Goal: Task Accomplishment & Management: Manage account settings

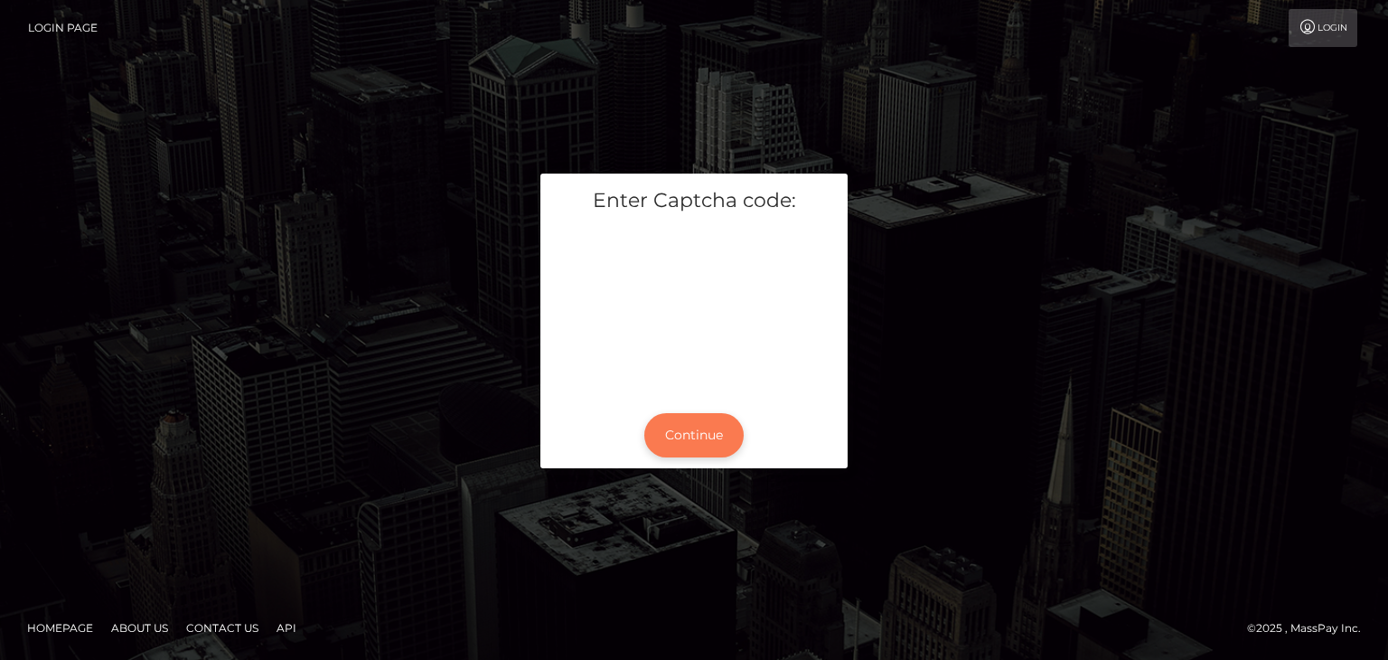
click at [698, 426] on button "Continue" at bounding box center [693, 435] width 99 height 44
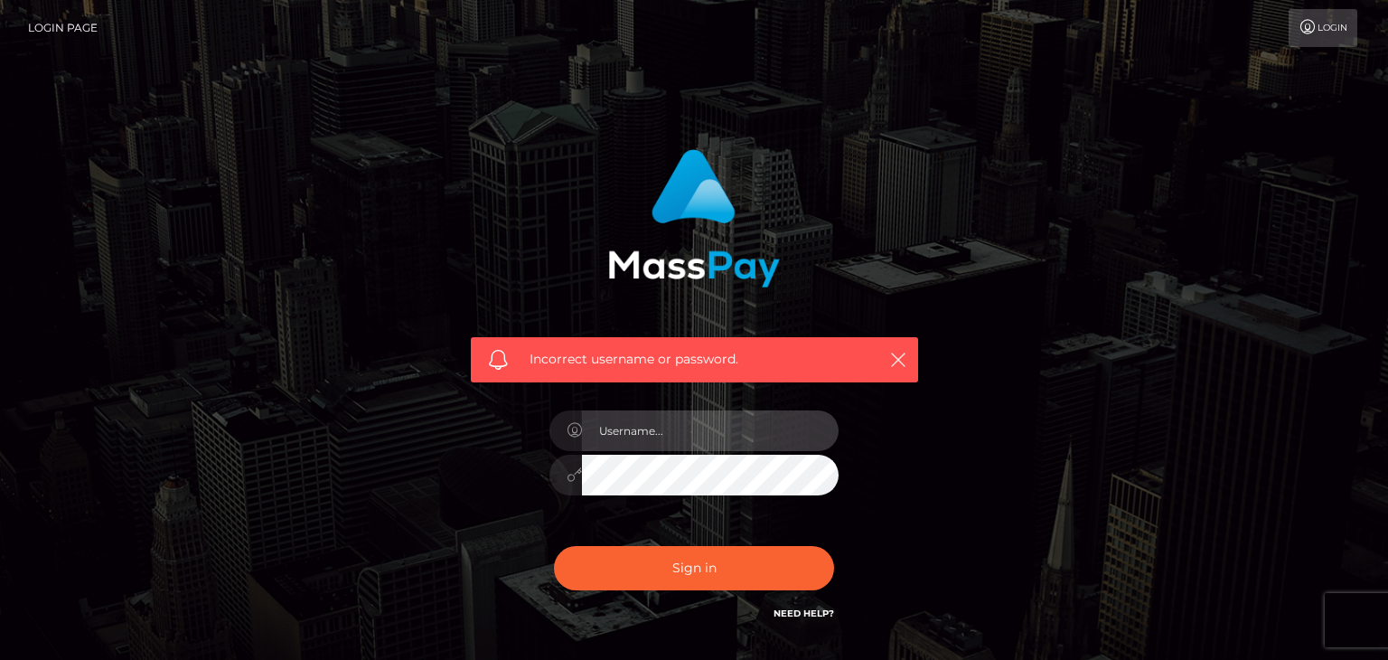
type input "[EMAIL_ADDRESS][DOMAIN_NAME]"
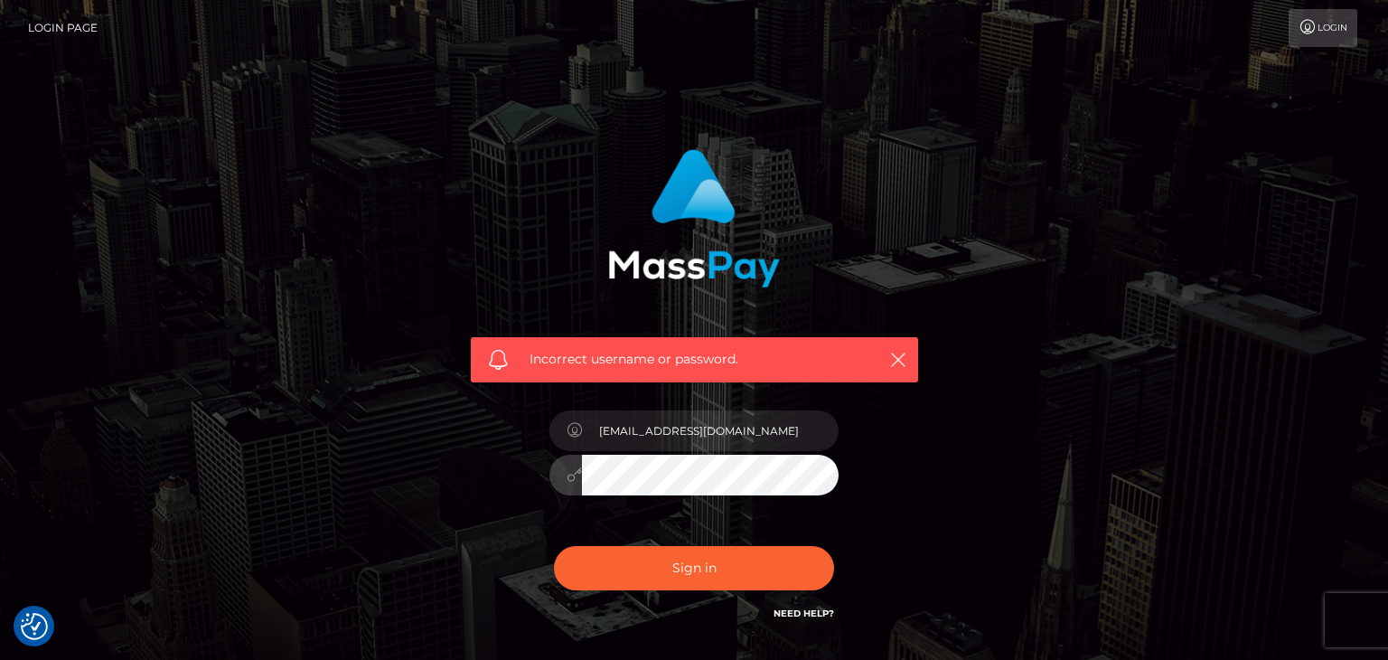
click at [554, 546] on button "Sign in" at bounding box center [694, 568] width 280 height 44
type input "[EMAIL_ADDRESS][DOMAIN_NAME]"
click at [554, 546] on button "Sign in" at bounding box center [694, 568] width 280 height 44
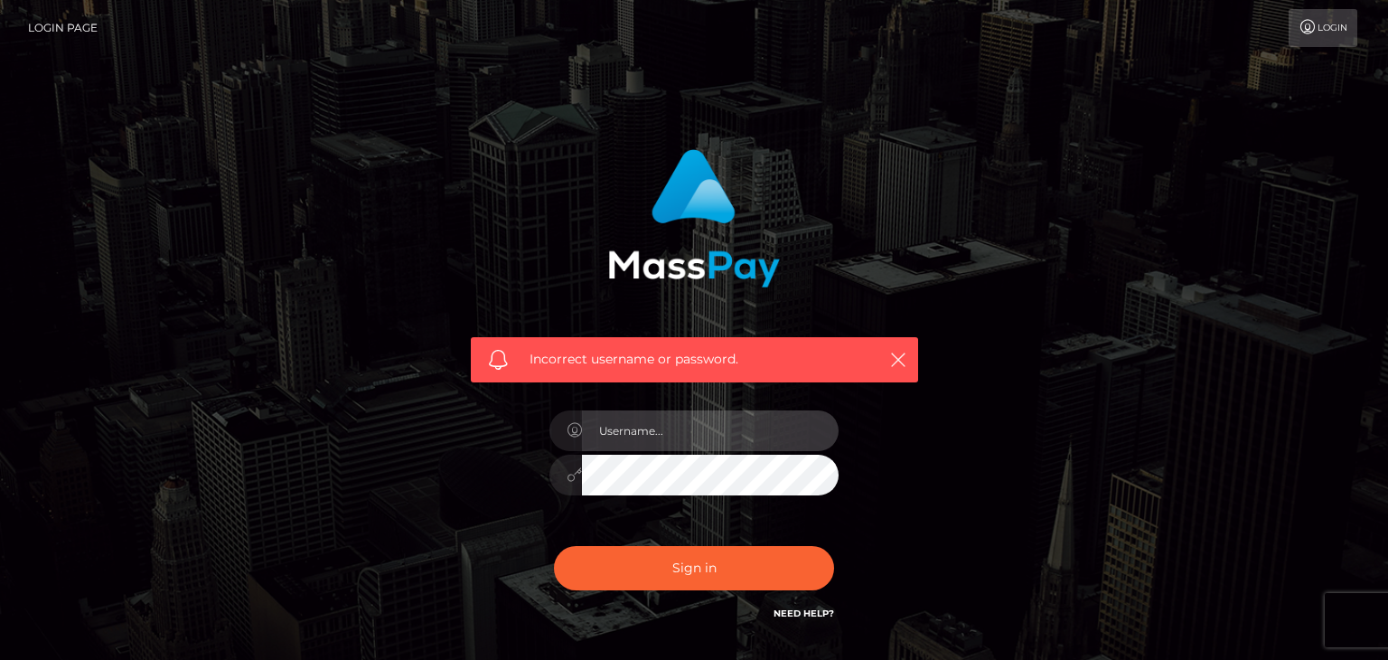
type input "theemmamayflower@gmail.com"
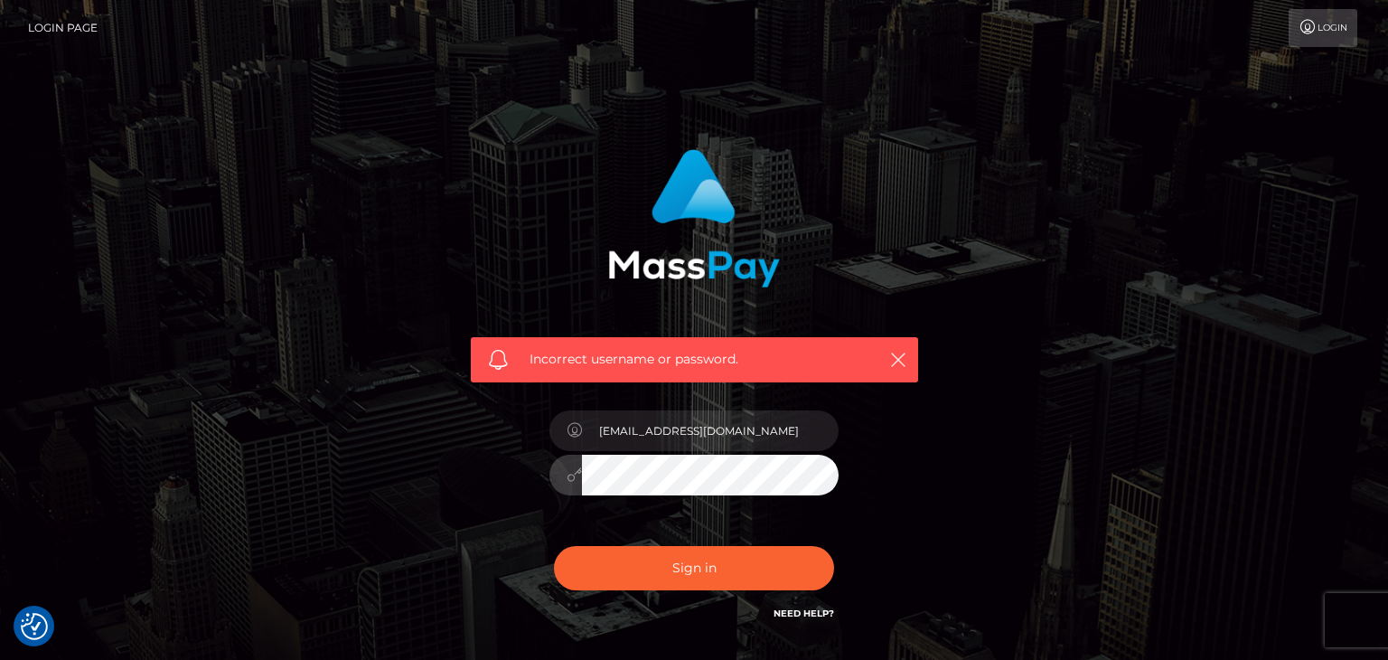
click at [554, 546] on button "Sign in" at bounding box center [694, 568] width 280 height 44
type input "[EMAIL_ADDRESS][DOMAIN_NAME]"
click at [812, 613] on link "Need Help?" at bounding box center [804, 613] width 61 height 12
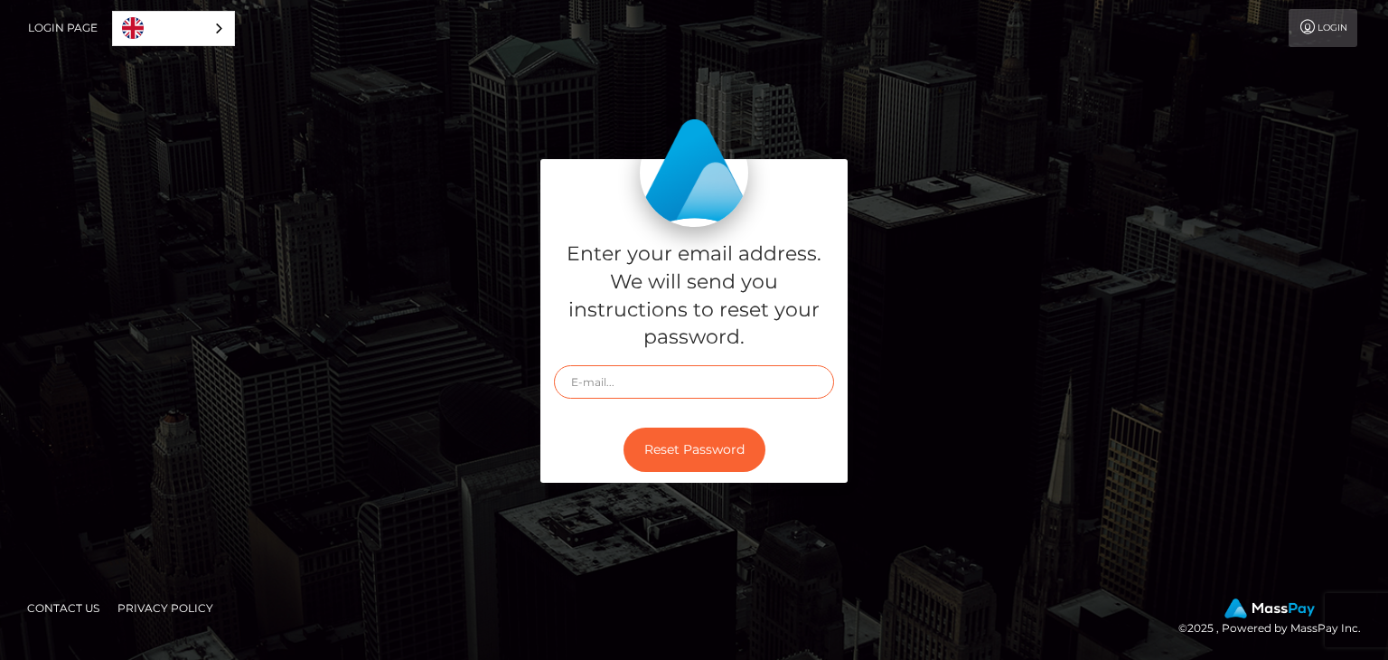
click at [682, 387] on input "text" at bounding box center [694, 381] width 280 height 33
type input "[EMAIL_ADDRESS][DOMAIN_NAME]"
click at [699, 447] on button "Reset Password" at bounding box center [695, 450] width 142 height 44
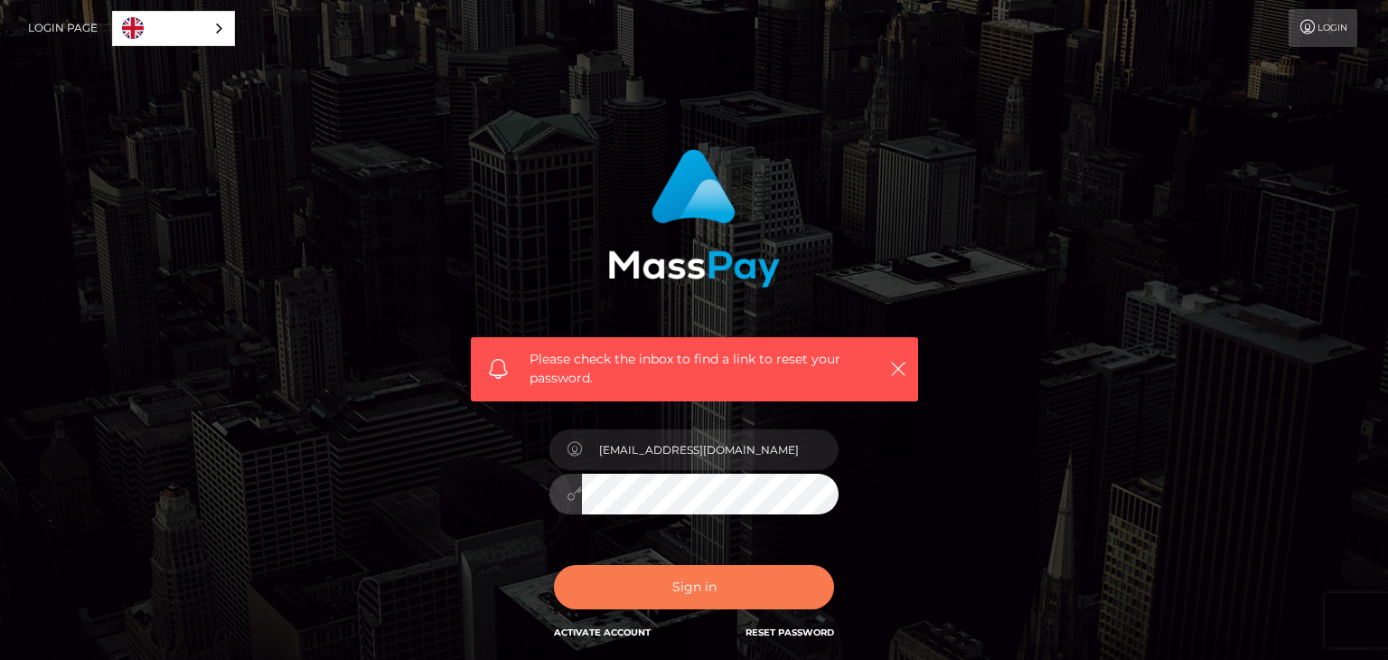
click at [584, 565] on button "Sign in" at bounding box center [694, 587] width 280 height 44
